Goal: Task Accomplishment & Management: Complete application form

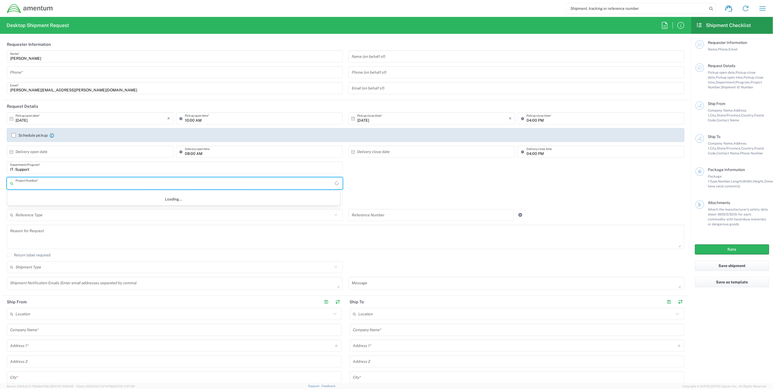
click at [84, 184] on input "text" at bounding box center [175, 184] width 319 height 10
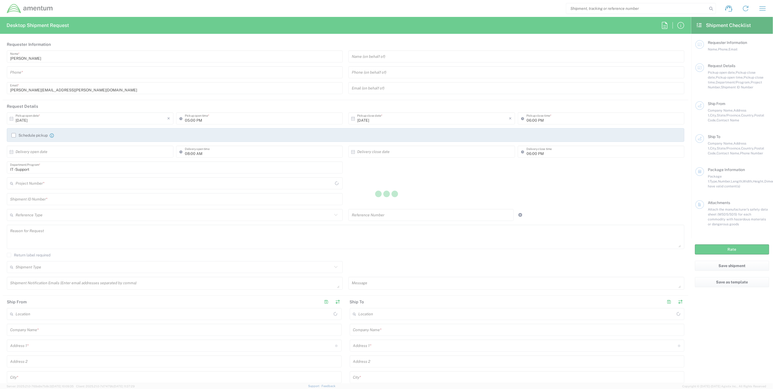
type input "[GEOGRAPHIC_DATA]"
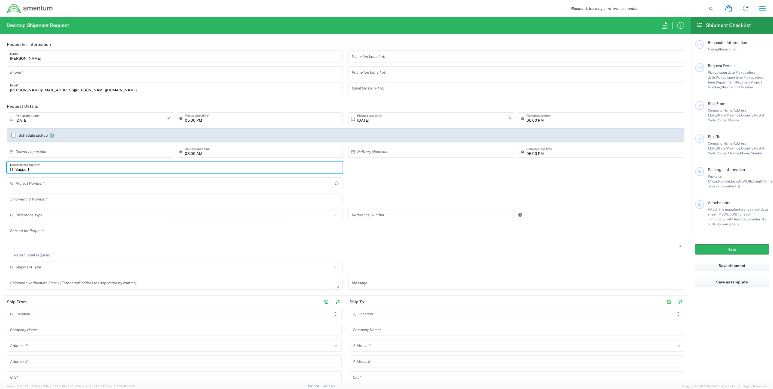
click at [59, 168] on input "IT - Support" at bounding box center [174, 168] width 329 height 10
type input "IT - Support"
click at [56, 185] on input "text" at bounding box center [174, 184] width 317 height 10
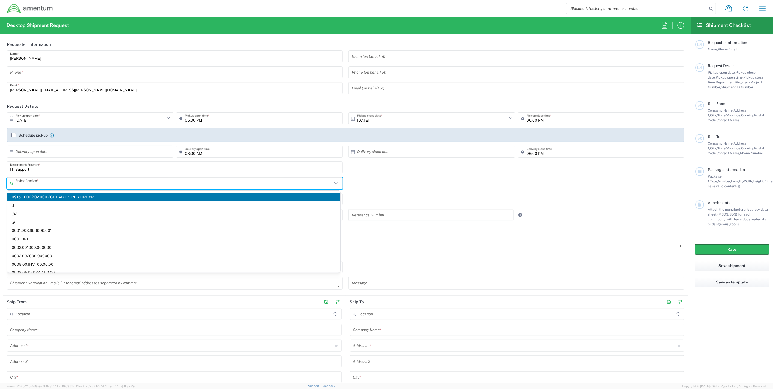
paste input "OH13.101615.CFSAL"
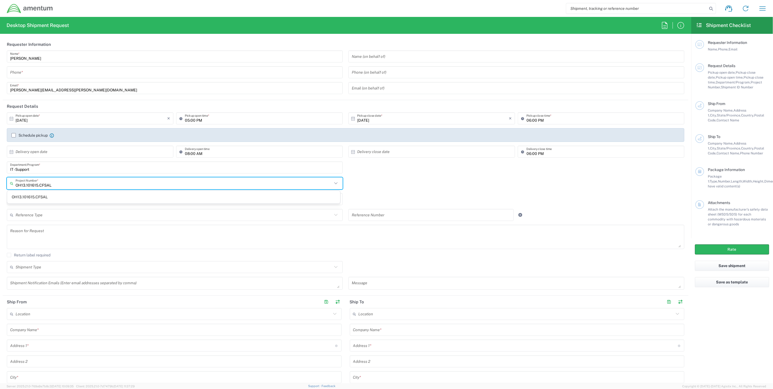
type input "OH13.101615.CFSAL"
